Goal: Navigation & Orientation: Find specific page/section

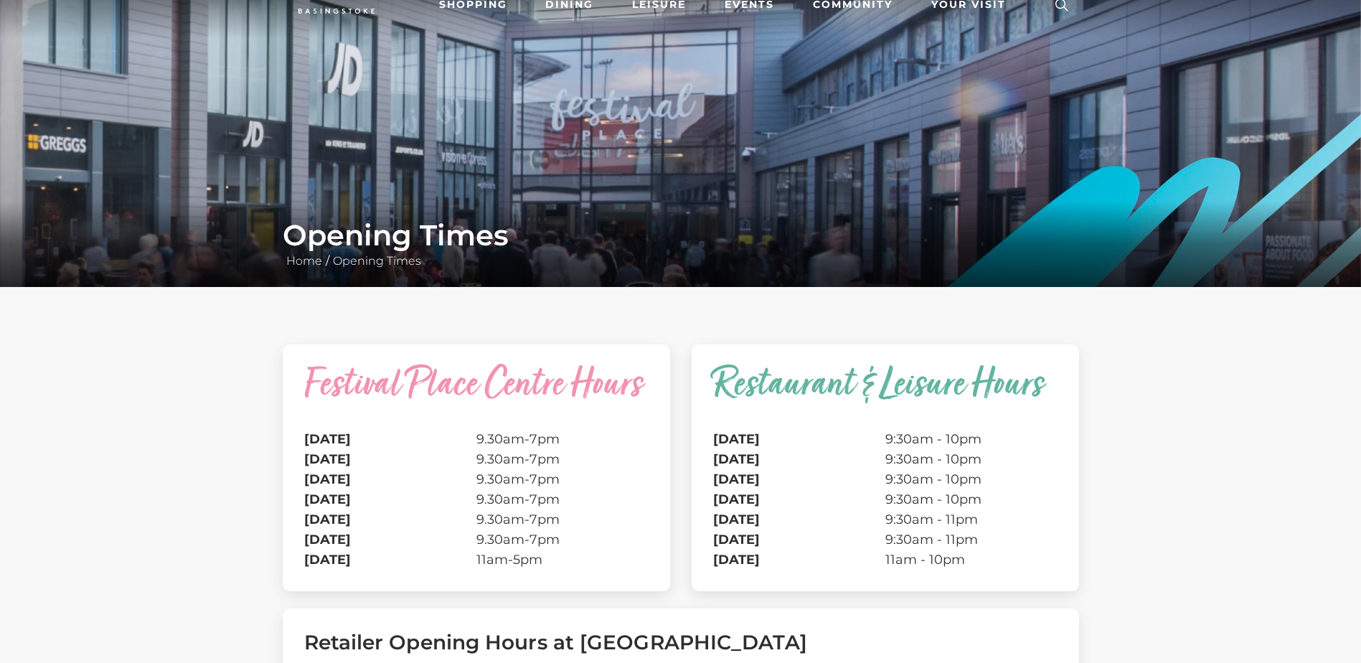
scroll to position [72, 0]
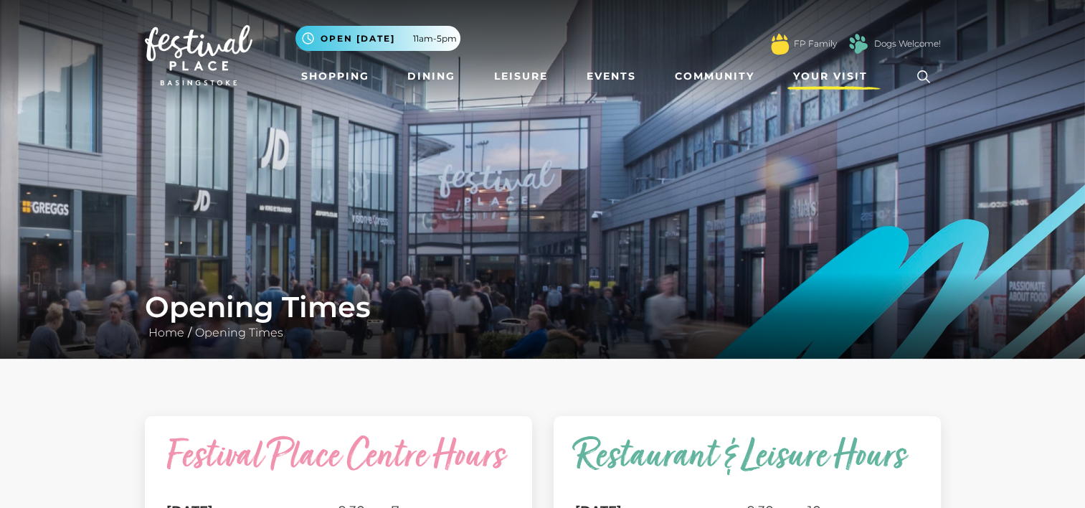
click at [820, 75] on span "Your Visit" at bounding box center [830, 76] width 75 height 15
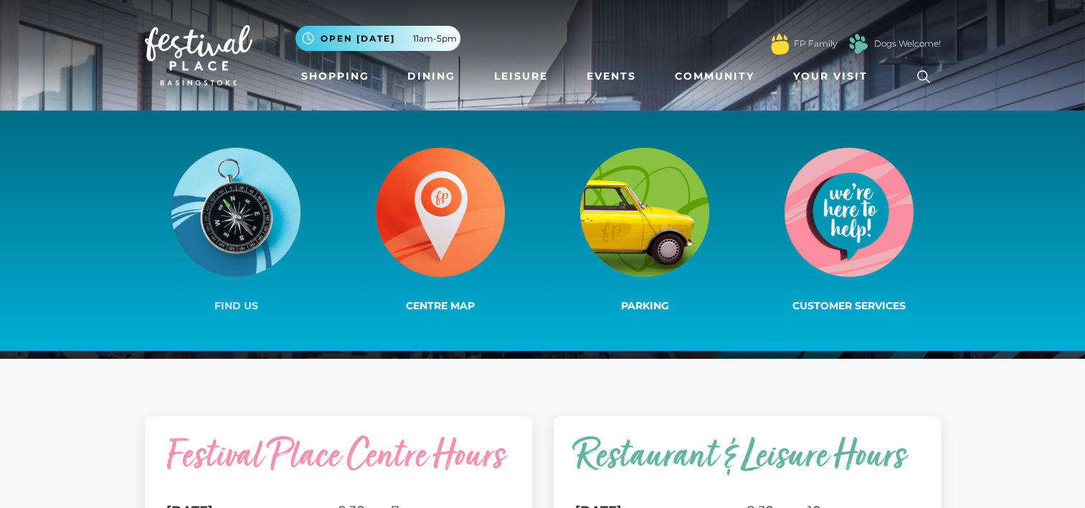
click at [242, 197] on img at bounding box center [235, 212] width 129 height 129
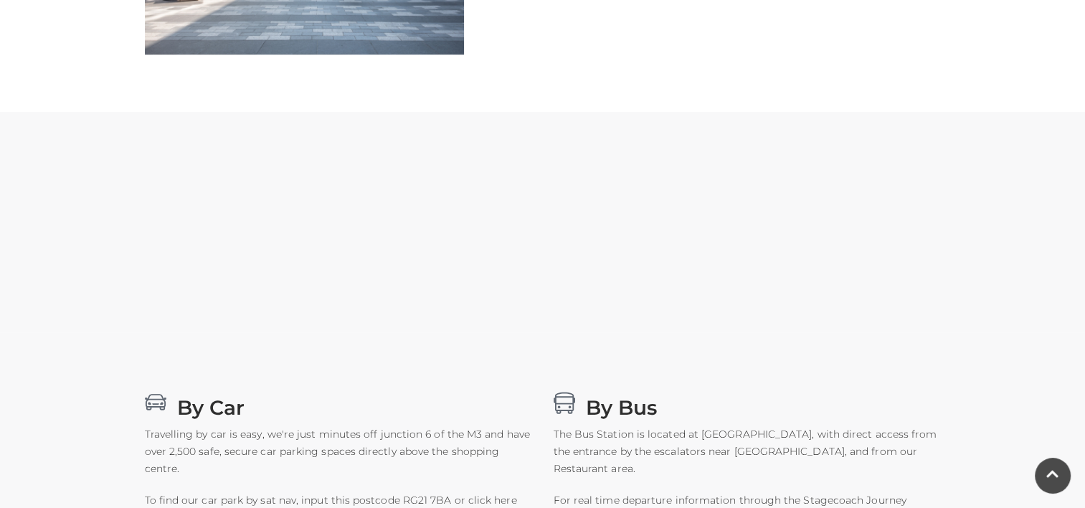
scroll to position [574, 0]
